Goal: Use online tool/utility: Utilize a website feature to perform a specific function

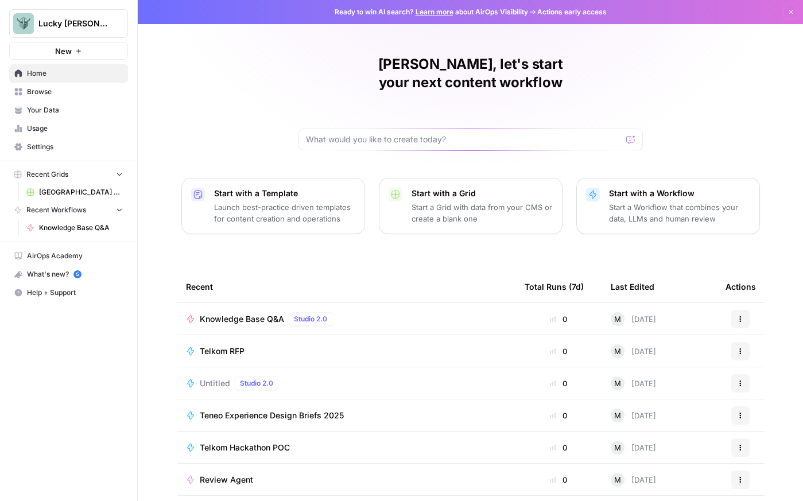
click at [41, 108] on span "Your Data" at bounding box center [75, 110] width 96 height 10
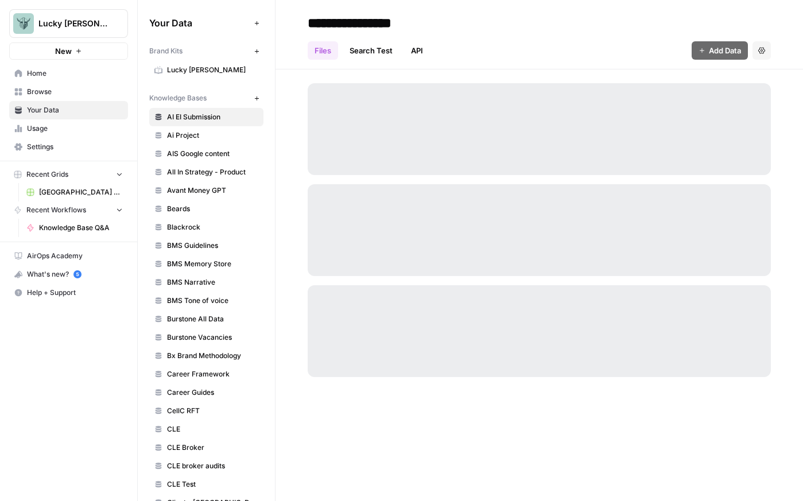
scroll to position [1182, 0]
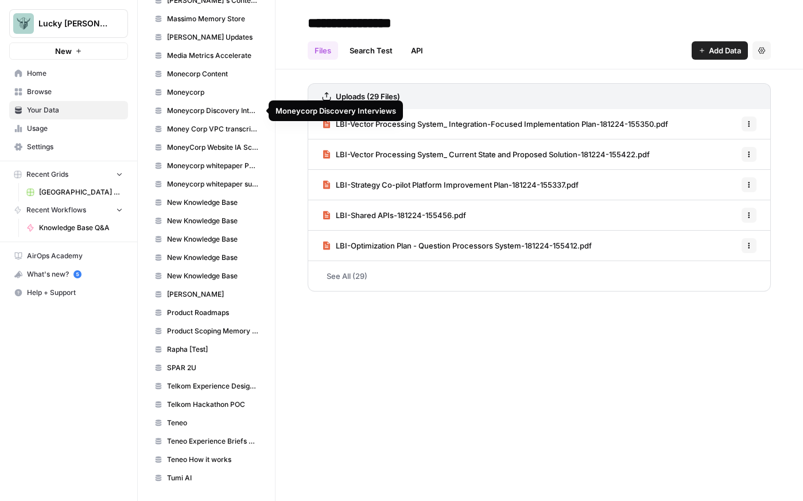
click at [222, 111] on span "Moneycorp Discovery Interviews" at bounding box center [212, 111] width 91 height 10
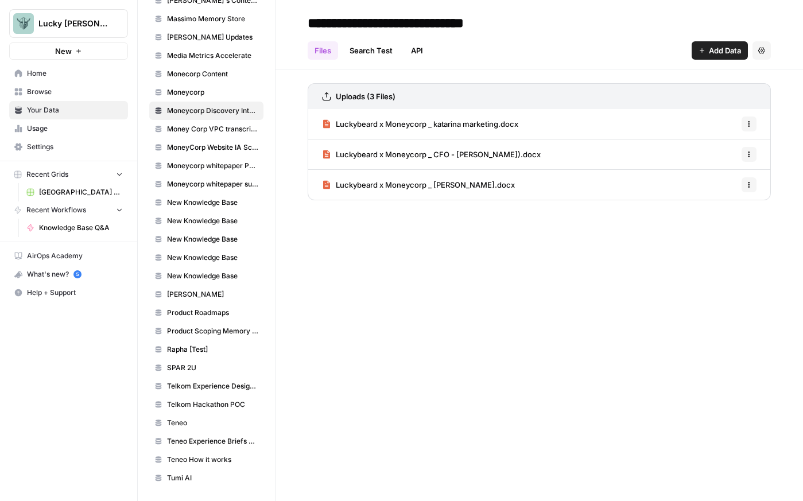
click at [365, 53] on link "Search Test" at bounding box center [371, 50] width 57 height 18
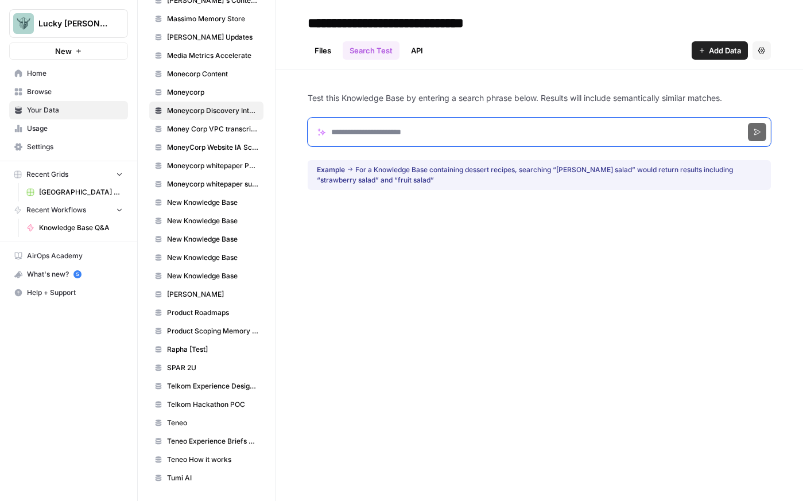
click at [376, 128] on input "Search phrase" at bounding box center [539, 132] width 463 height 29
click button "Search" at bounding box center [757, 132] width 18 height 18
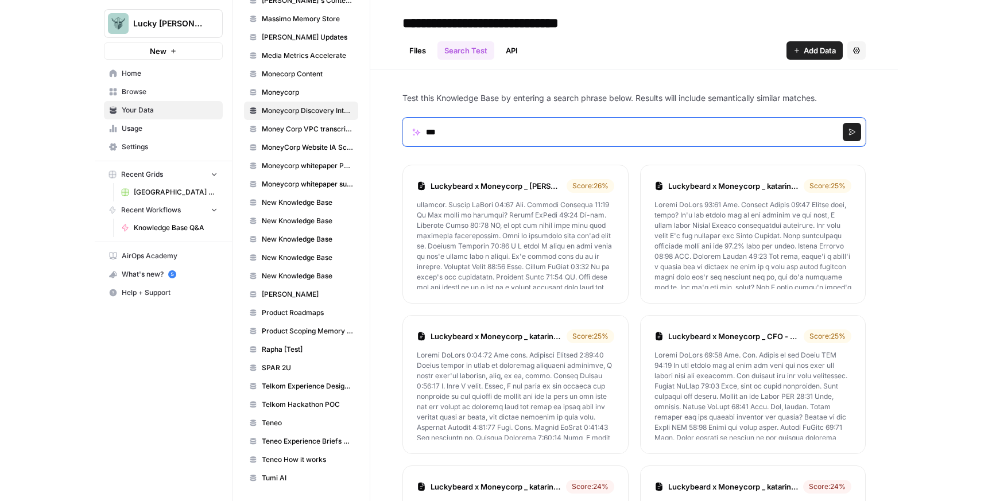
scroll to position [138, 0]
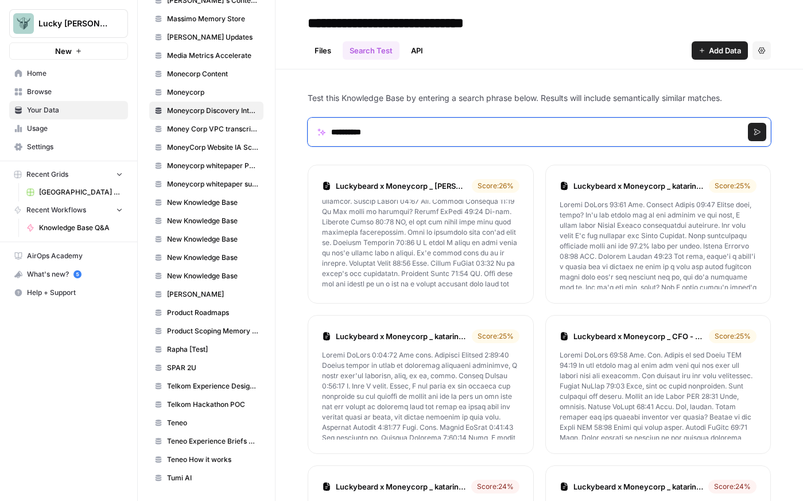
type input "**********"
click button "Search" at bounding box center [757, 132] width 18 height 18
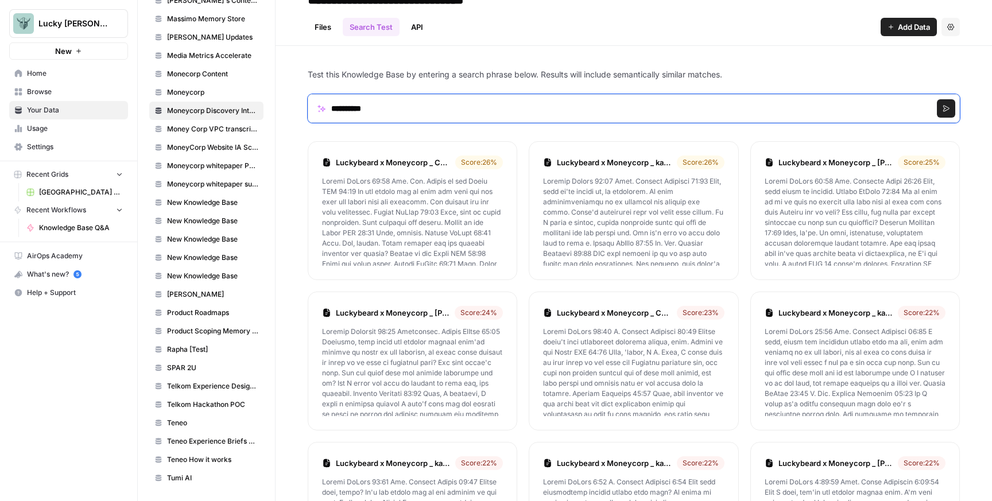
scroll to position [0, 0]
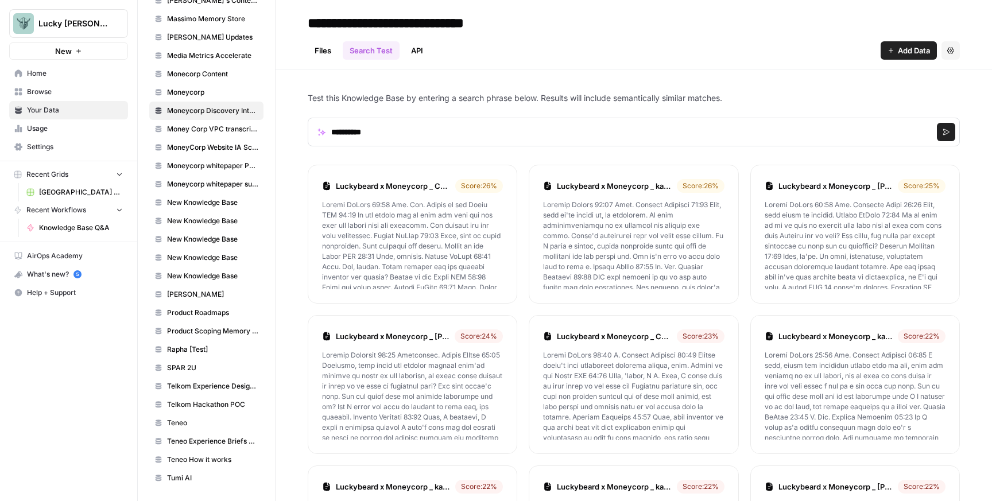
click at [409, 242] on p at bounding box center [412, 245] width 181 height 90
click at [407, 186] on link "Luckybeard x Moneycorp _ CFO - [PERSON_NAME]).docx" at bounding box center [393, 185] width 115 height 11
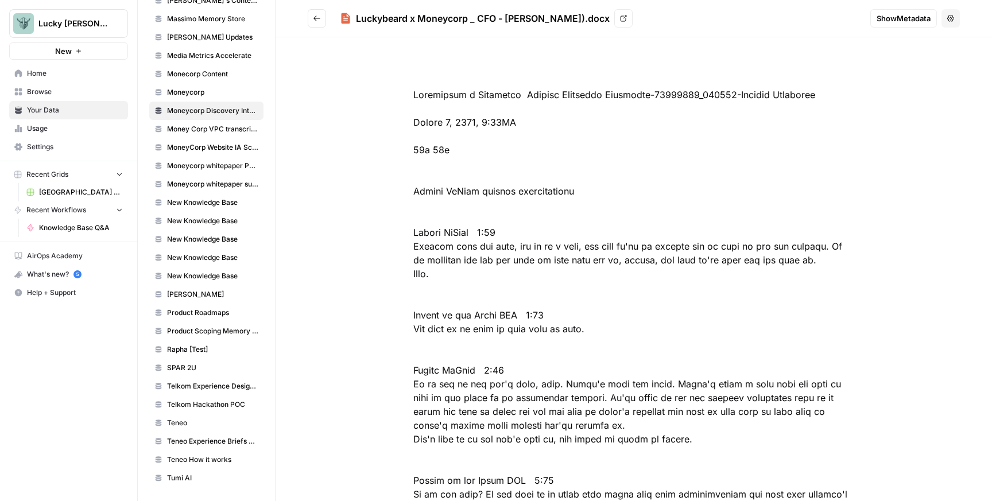
click at [316, 17] on icon "Go back" at bounding box center [317, 18] width 8 height 8
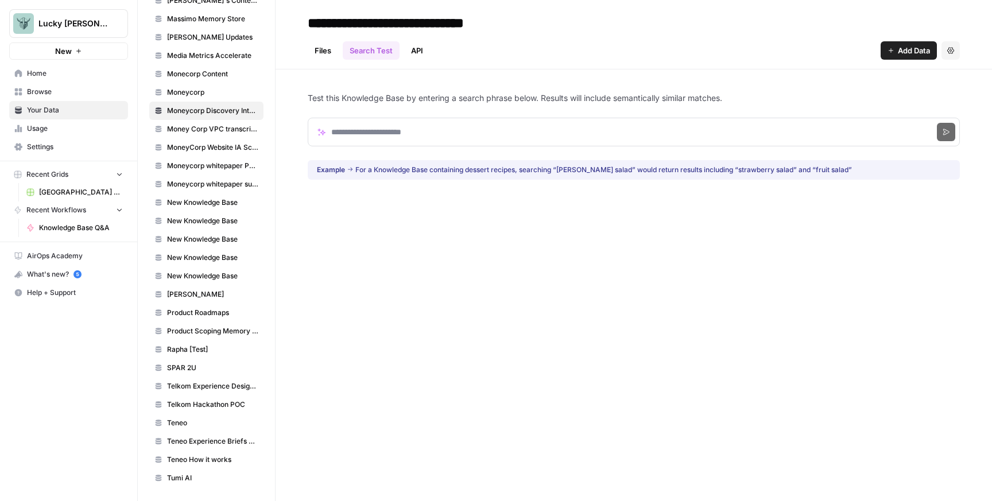
click at [61, 227] on span "Knowledge Base Q&A" at bounding box center [81, 228] width 84 height 10
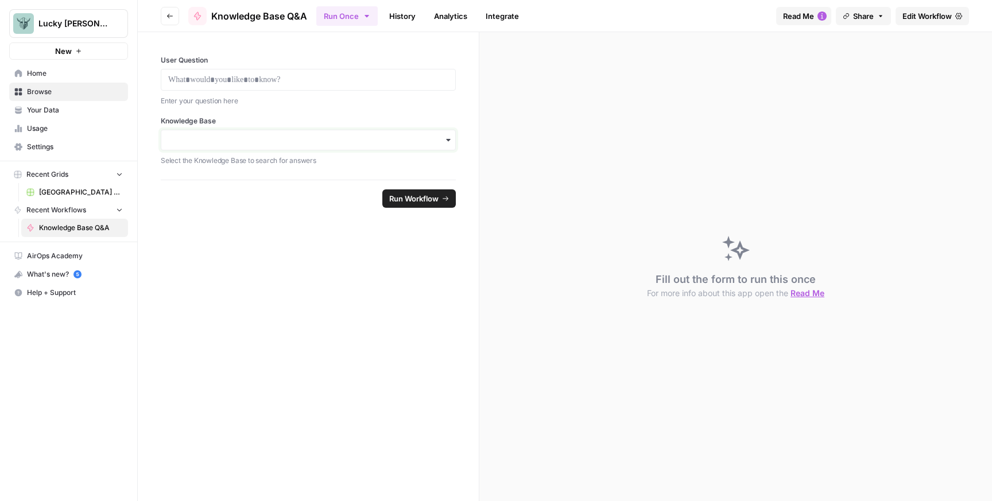
click at [204, 144] on input "Knowledge Base" at bounding box center [308, 139] width 280 height 11
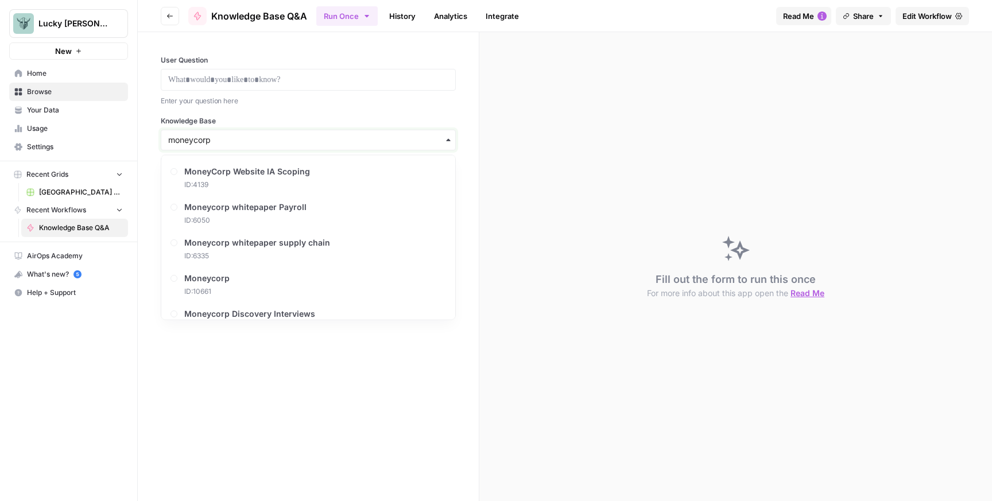
type input "moneycorp"
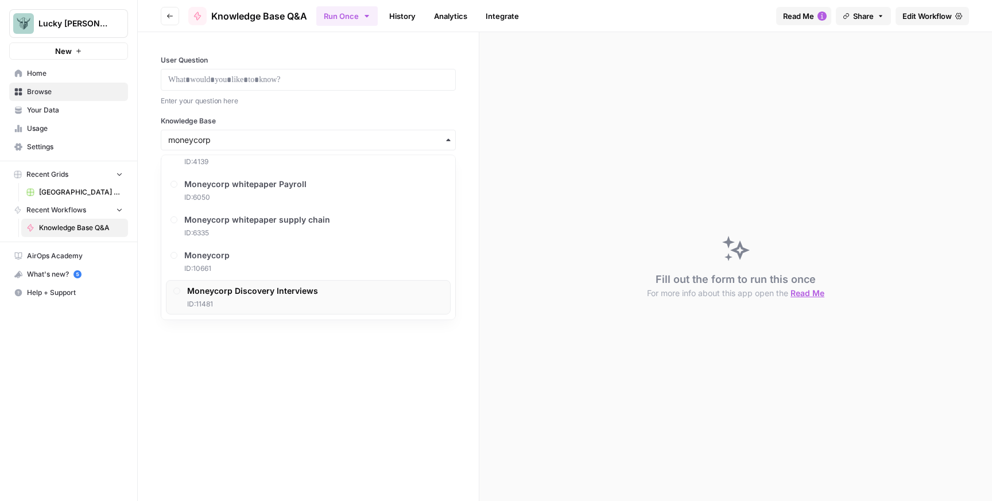
click at [256, 288] on span "Moneycorp Discovery Interviews" at bounding box center [252, 290] width 131 height 11
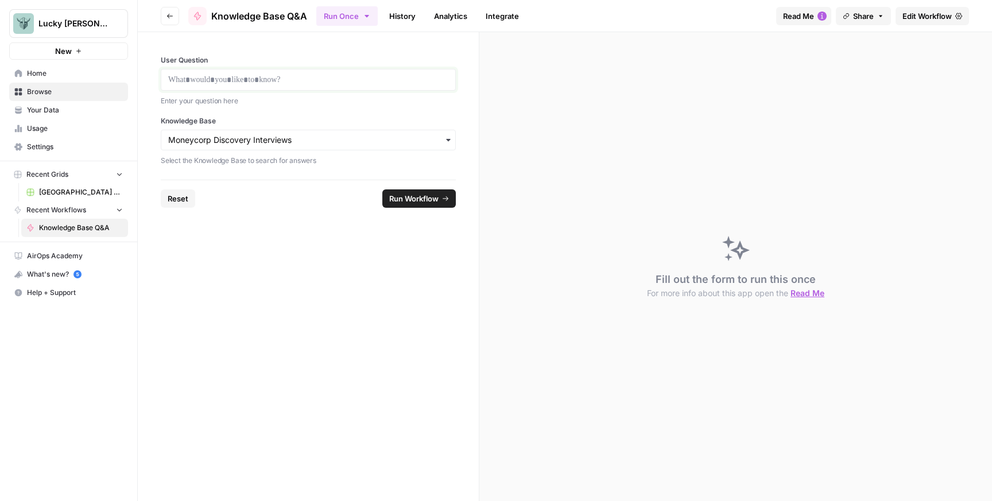
click at [218, 77] on p at bounding box center [308, 79] width 280 height 11
click at [423, 207] on button "Run Workflow" at bounding box center [418, 198] width 73 height 18
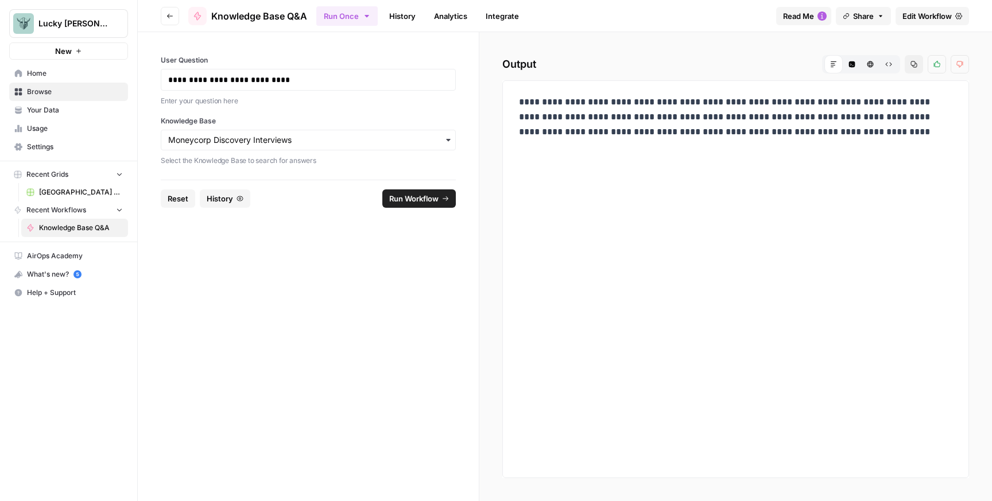
drag, startPoint x: 575, startPoint y: 95, endPoint x: 825, endPoint y: 126, distance: 251.8
click at [560, 127] on p "**********" at bounding box center [736, 117] width 434 height 45
click at [560, 137] on p "**********" at bounding box center [736, 117] width 434 height 45
click at [57, 111] on span "Your Data" at bounding box center [75, 110] width 96 height 10
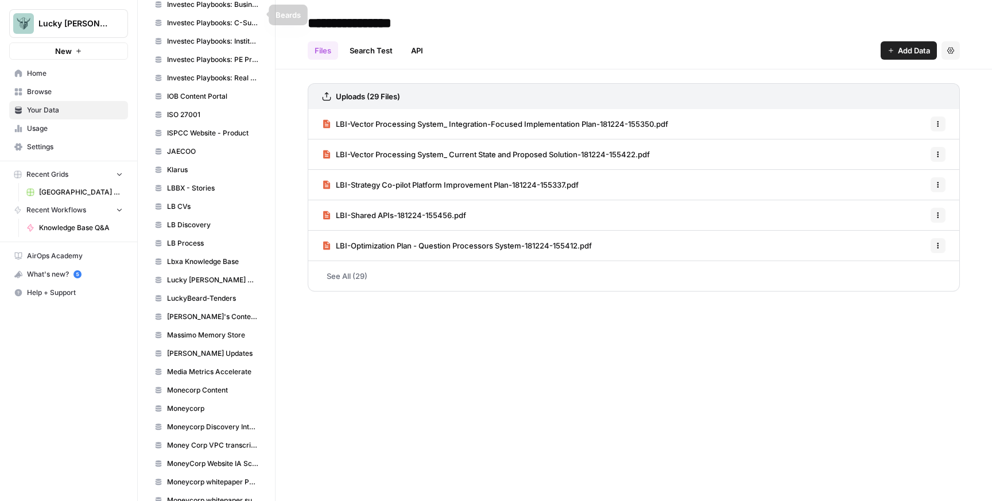
scroll to position [1182, 0]
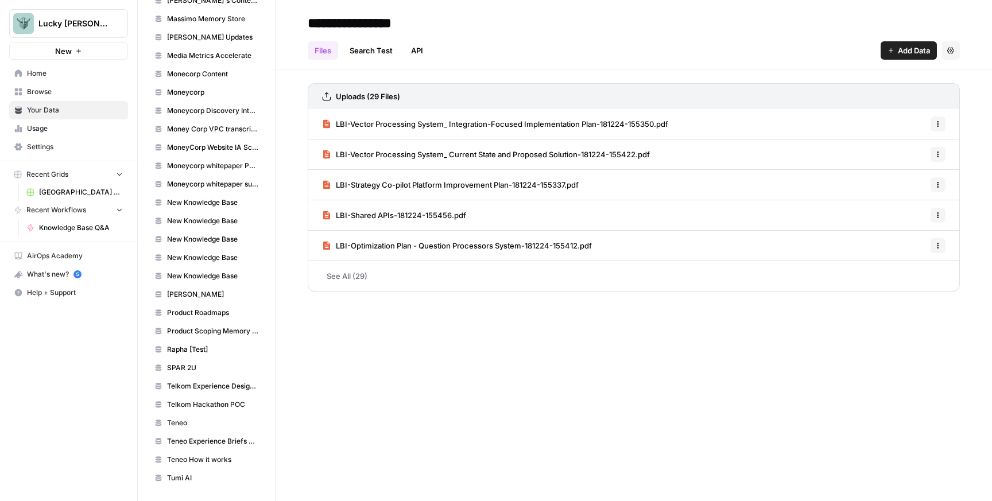
click at [206, 107] on span "Moneycorp Discovery Interviews" at bounding box center [212, 111] width 91 height 10
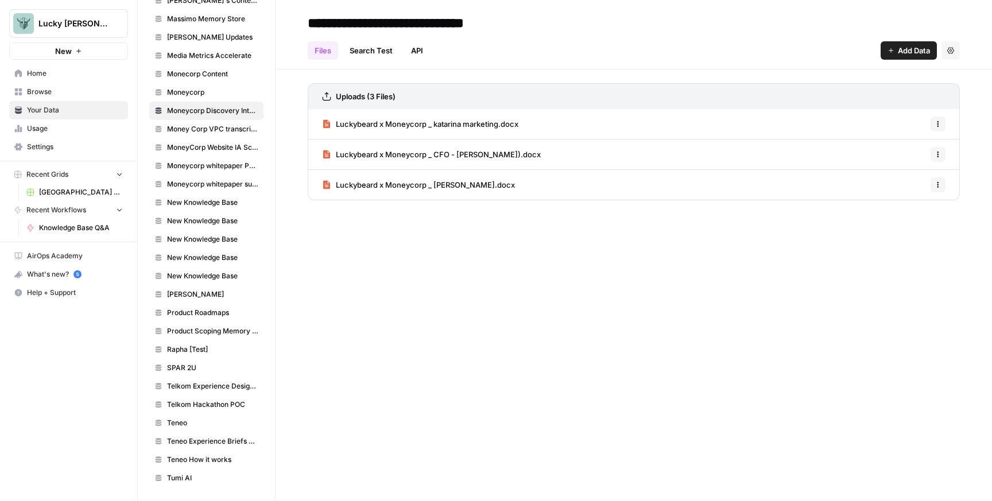
click at [560, 55] on span "Add Data" at bounding box center [914, 50] width 32 height 11
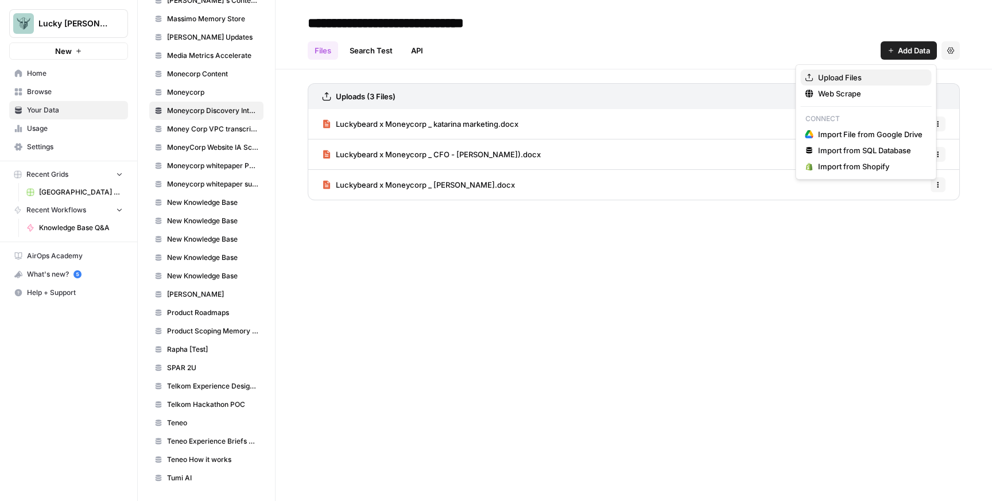
click at [560, 80] on span "Upload Files" at bounding box center [870, 77] width 105 height 11
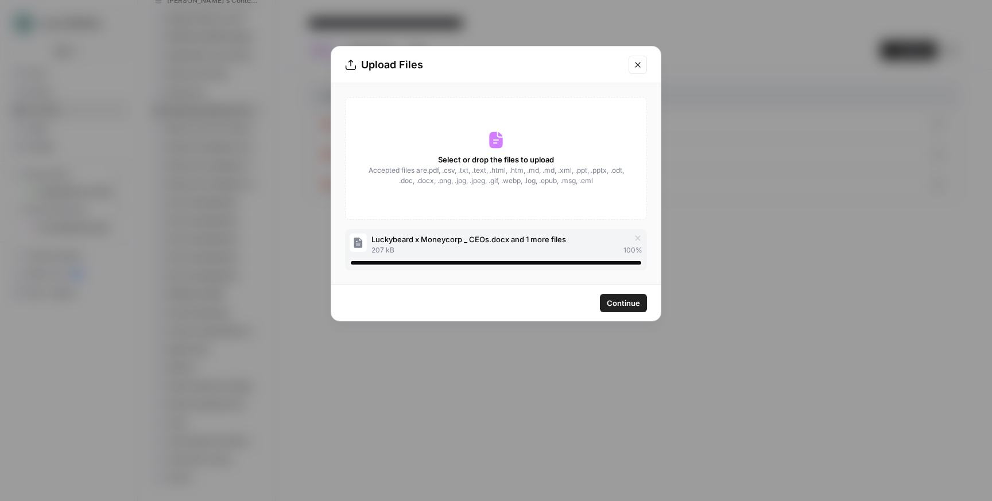
click at [560, 299] on span "Continue" at bounding box center [623, 302] width 33 height 11
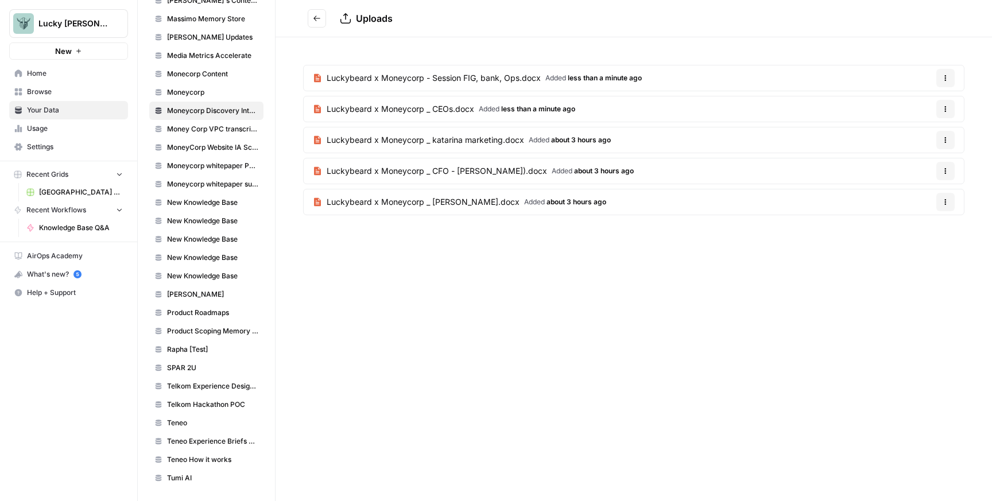
click at [62, 227] on span "Knowledge Base Q&A" at bounding box center [81, 228] width 84 height 10
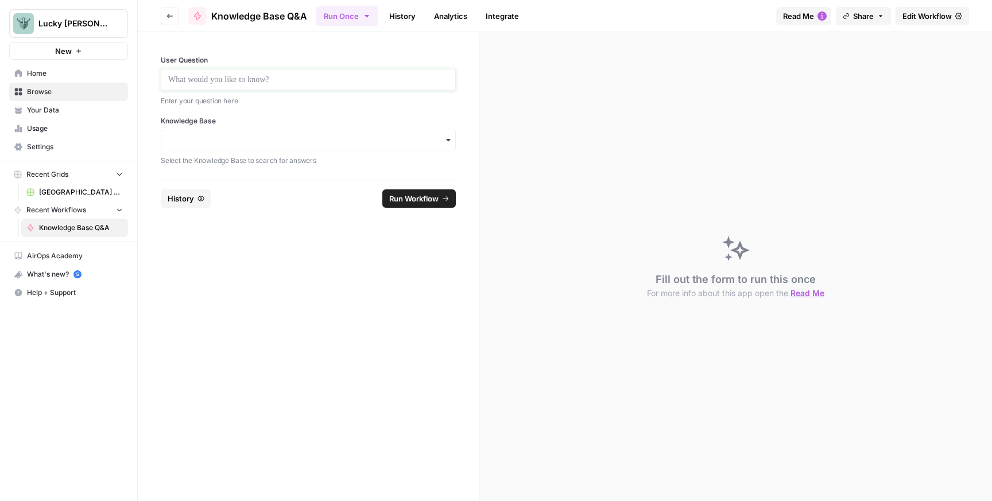
click at [231, 76] on p at bounding box center [308, 79] width 280 height 11
click at [192, 201] on span "History" at bounding box center [181, 198] width 26 height 11
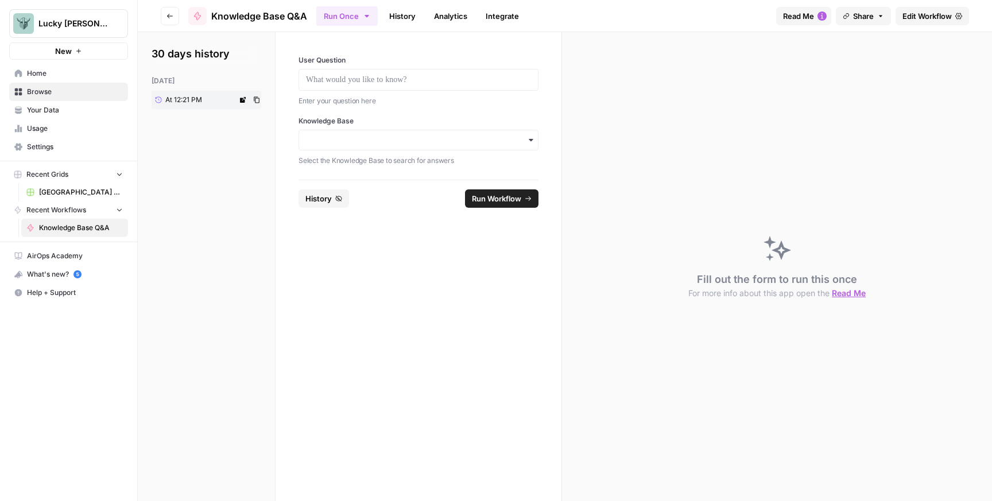
click at [220, 101] on link "At 12:21 PM" at bounding box center [195, 100] width 86 height 18
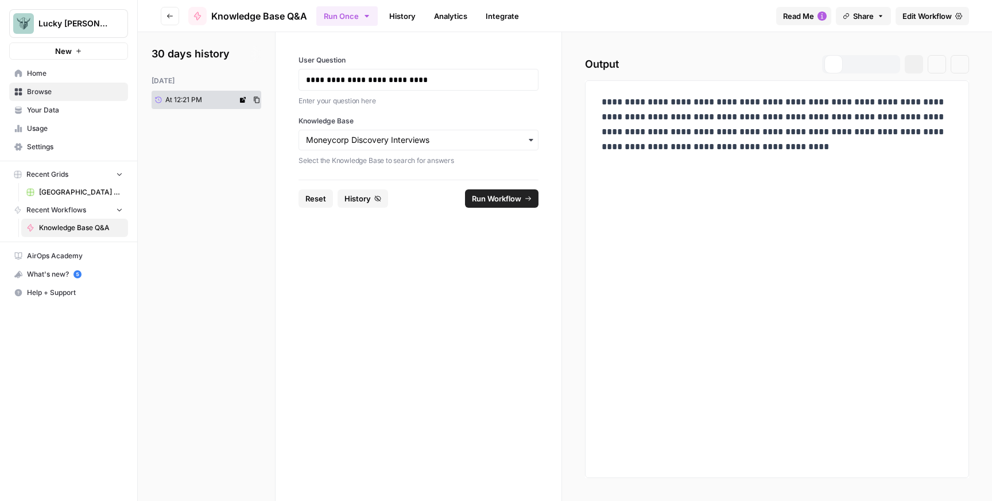
click at [188, 100] on span "At 12:21 PM" at bounding box center [183, 100] width 37 height 10
click at [433, 83] on p "**********" at bounding box center [418, 79] width 225 height 11
copy p "**********"
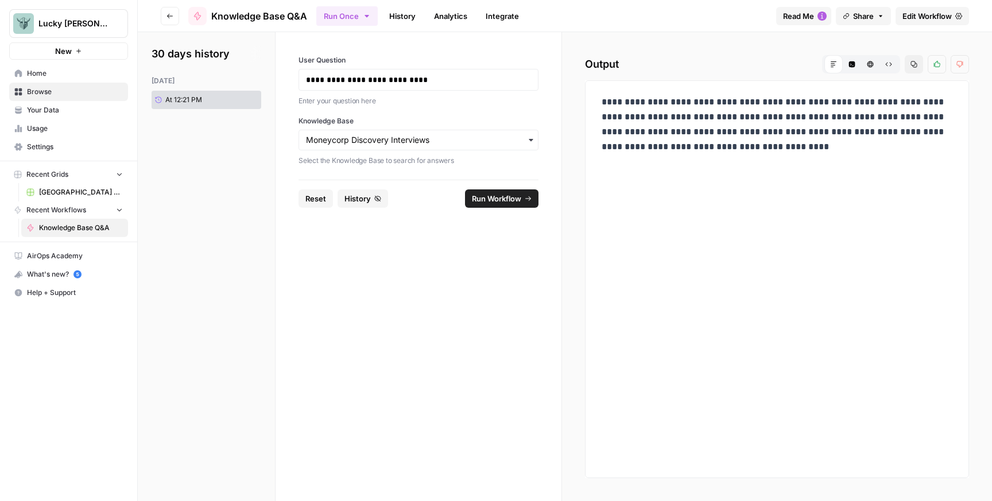
click at [208, 56] on h2 "30 days history" at bounding box center [207, 54] width 110 height 16
click at [181, 12] on header "Go back Knowledge Base Q&A Run Once History Analytics Integrate Read Me Share E…" at bounding box center [565, 16] width 854 height 32
